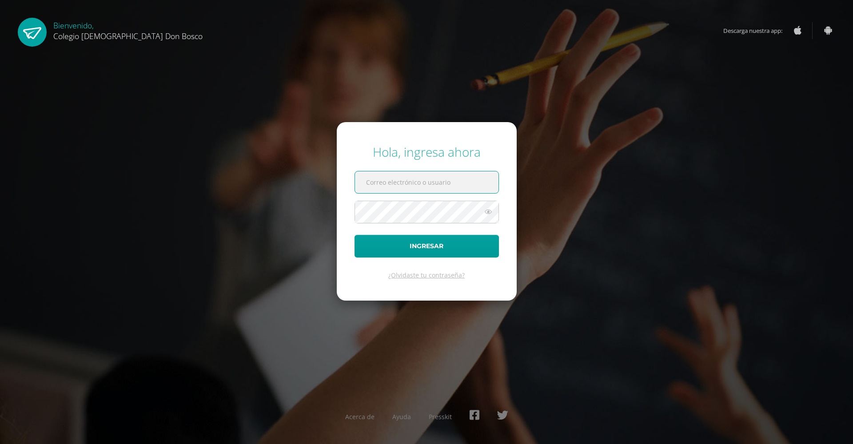
type input "[EMAIL_ADDRESS][DOMAIN_NAME]"
click at [427, 246] on button "Ingresar" at bounding box center [427, 246] width 144 height 23
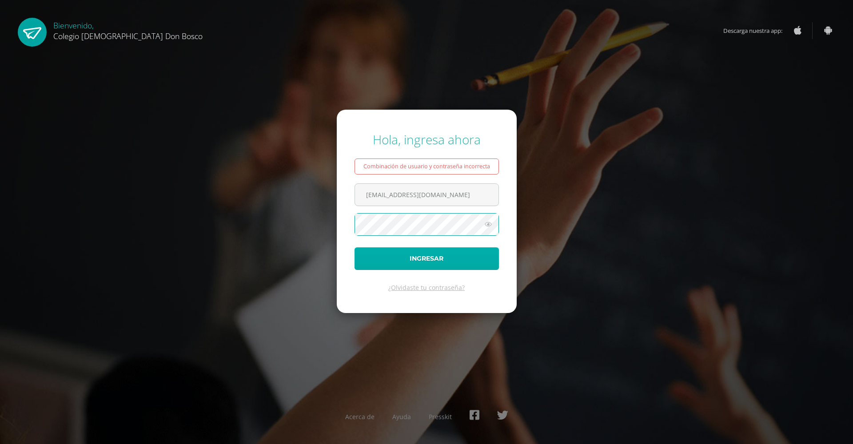
click at [417, 263] on button "Ingresar" at bounding box center [427, 259] width 144 height 23
click at [505, 157] on form "Hola, ingresa ahora Combinación de usuario y contraseña incorrecta luiseduardo1…" at bounding box center [427, 212] width 180 height 204
click at [489, 226] on icon at bounding box center [489, 224] width 12 height 11
click at [444, 263] on button "Ingresar" at bounding box center [427, 259] width 144 height 23
click at [436, 285] on link "¿Olvidaste tu contraseña?" at bounding box center [426, 288] width 76 height 8
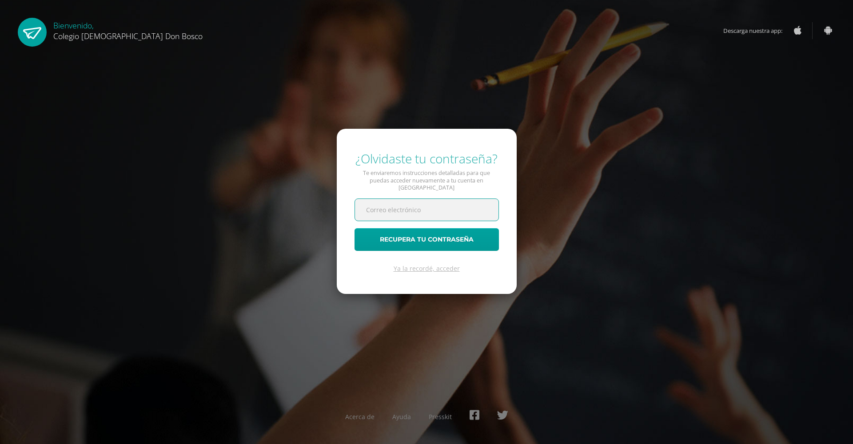
click at [444, 213] on input "text" at bounding box center [427, 210] width 144 height 22
type input "[EMAIL_ADDRESS][DOMAIN_NAME]"
click at [393, 240] on button "Recupera tu contraseña" at bounding box center [427, 239] width 144 height 23
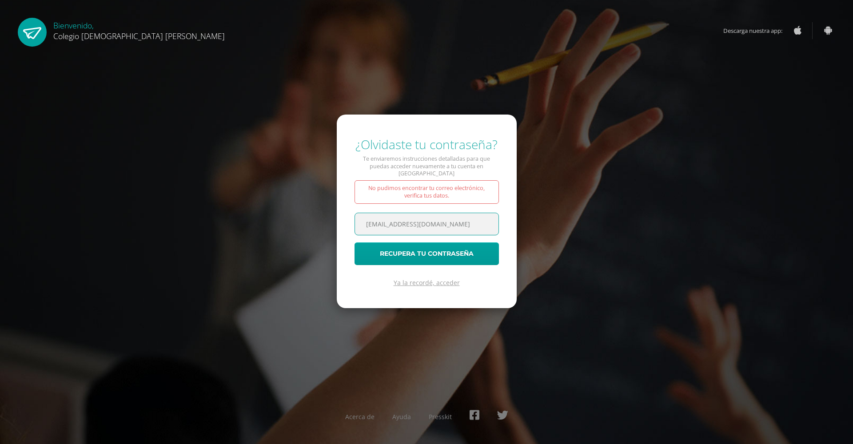
click at [427, 282] on link "Ya la recordé, acceder" at bounding box center [427, 283] width 66 height 8
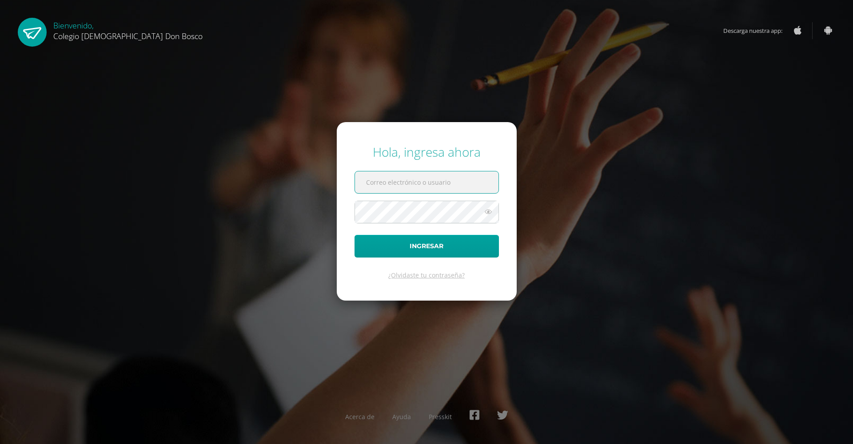
type input "[EMAIL_ADDRESS][DOMAIN_NAME]"
click at [492, 214] on icon at bounding box center [489, 212] width 12 height 11
click at [452, 251] on button "Ingresar" at bounding box center [427, 246] width 144 height 23
